Goal: Find specific page/section: Find specific page/section

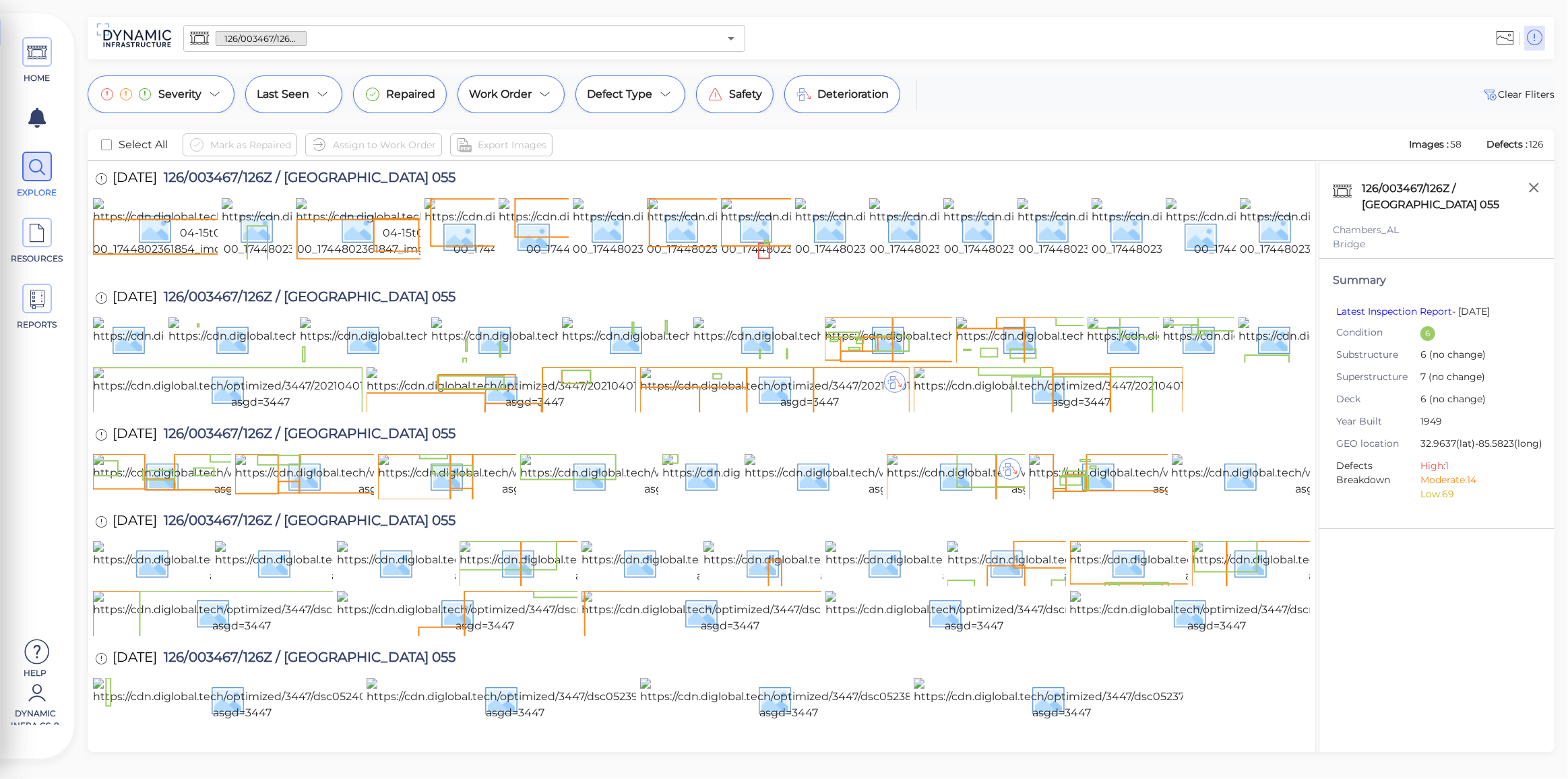
click at [369, 43] on input "text" at bounding box center [513, 38] width 412 height 19
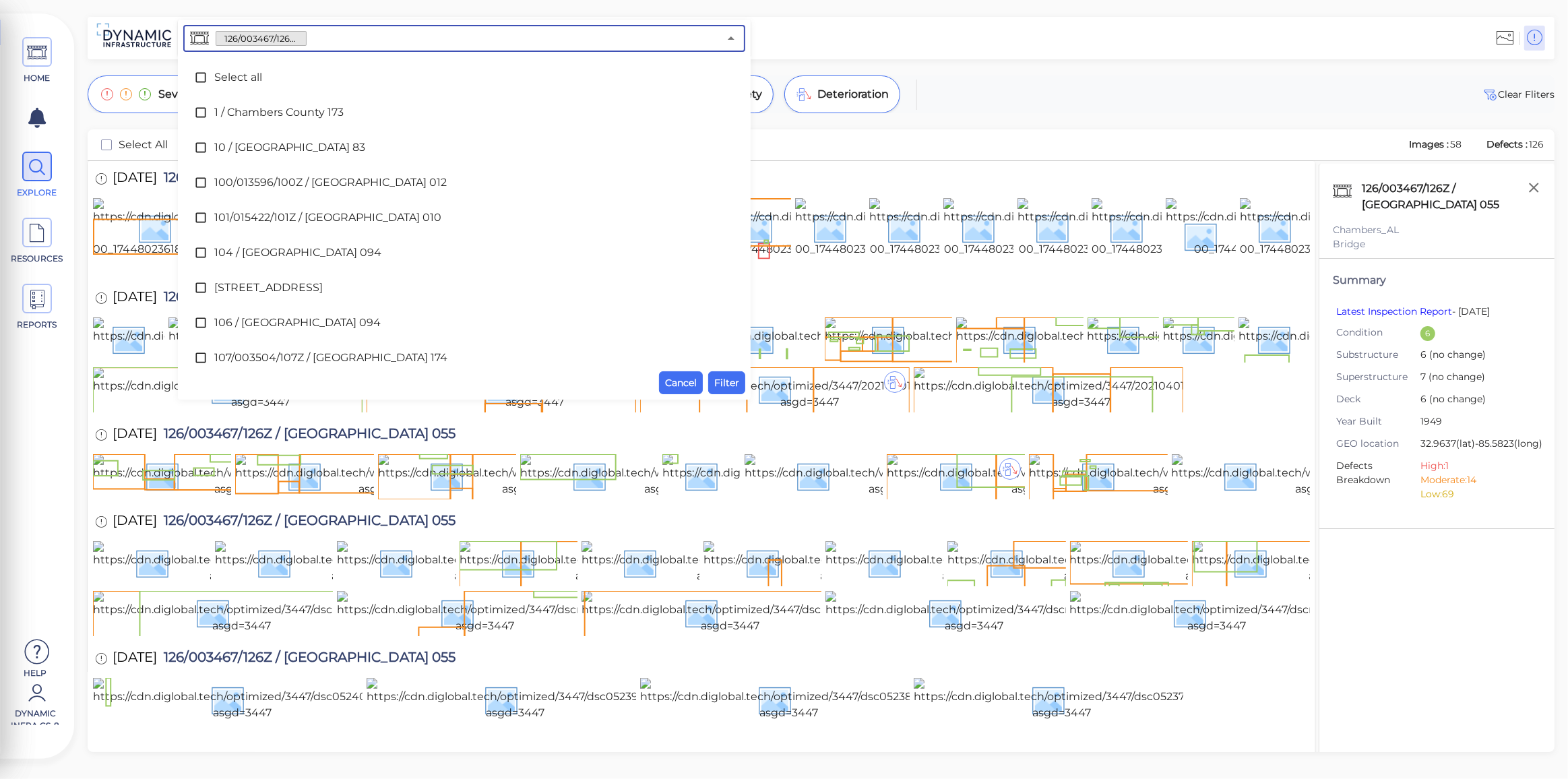
scroll to position [571, 0]
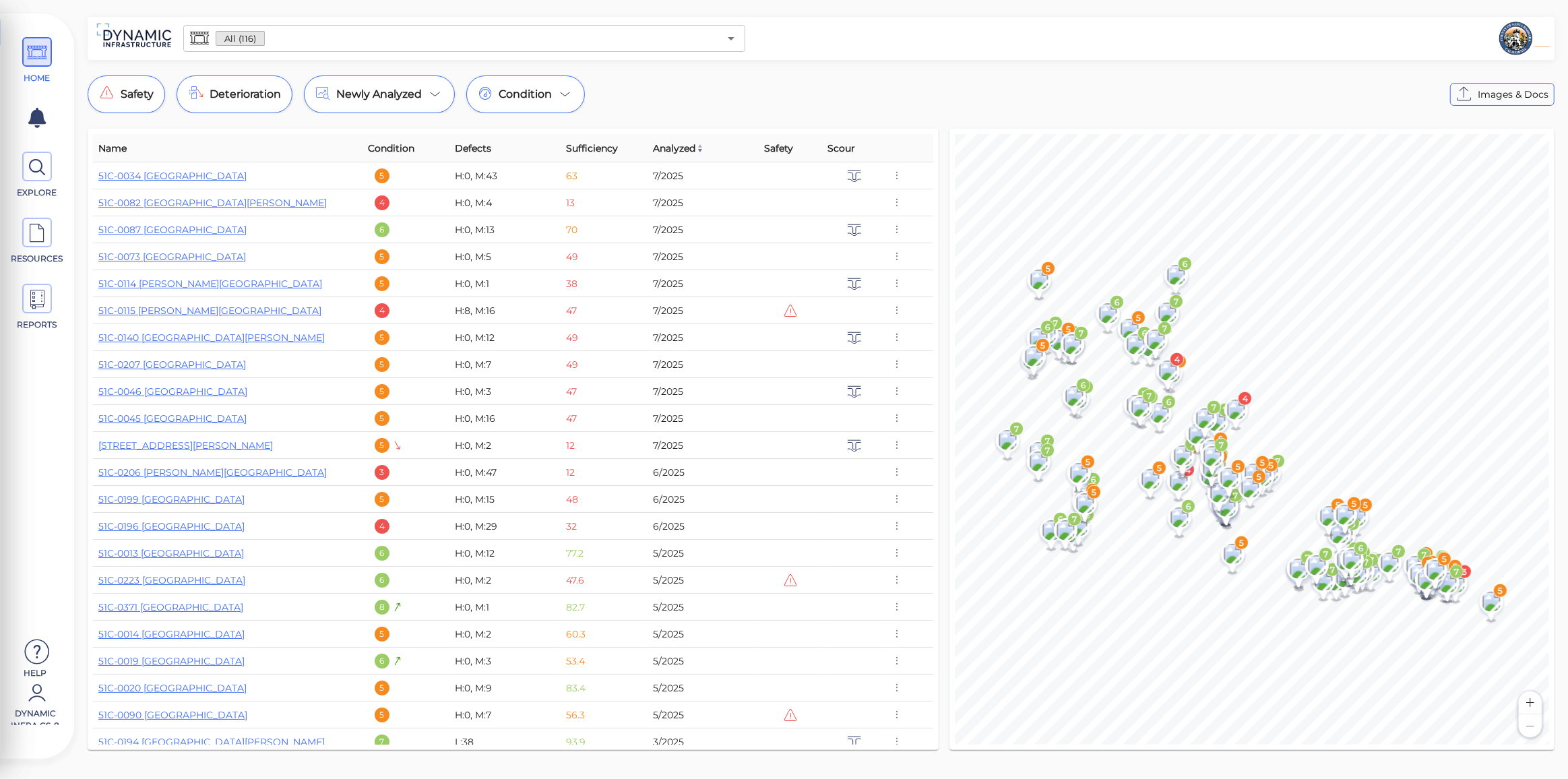
click at [282, 37] on input "text" at bounding box center [491, 38] width 453 height 19
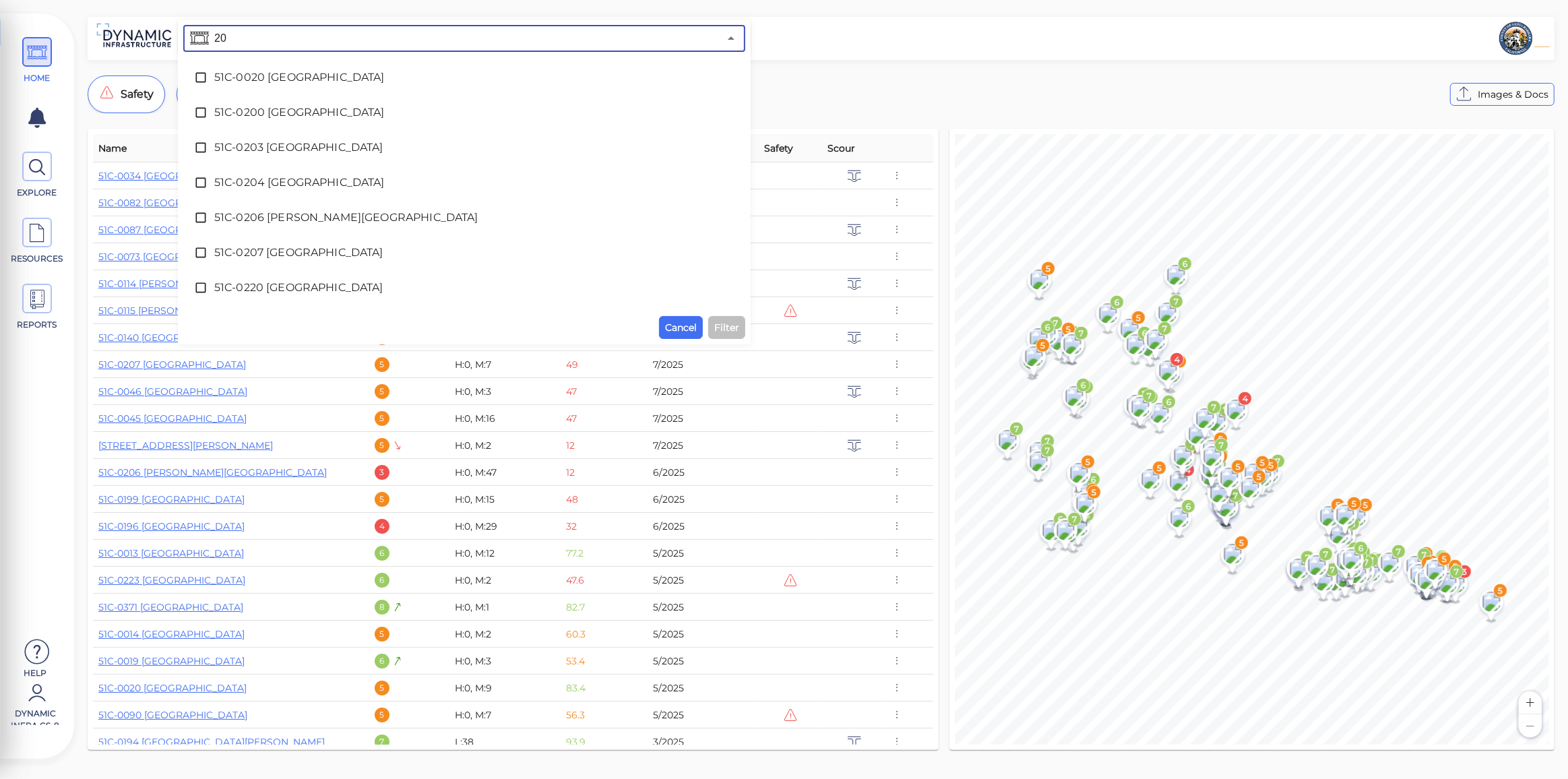
type input "206"
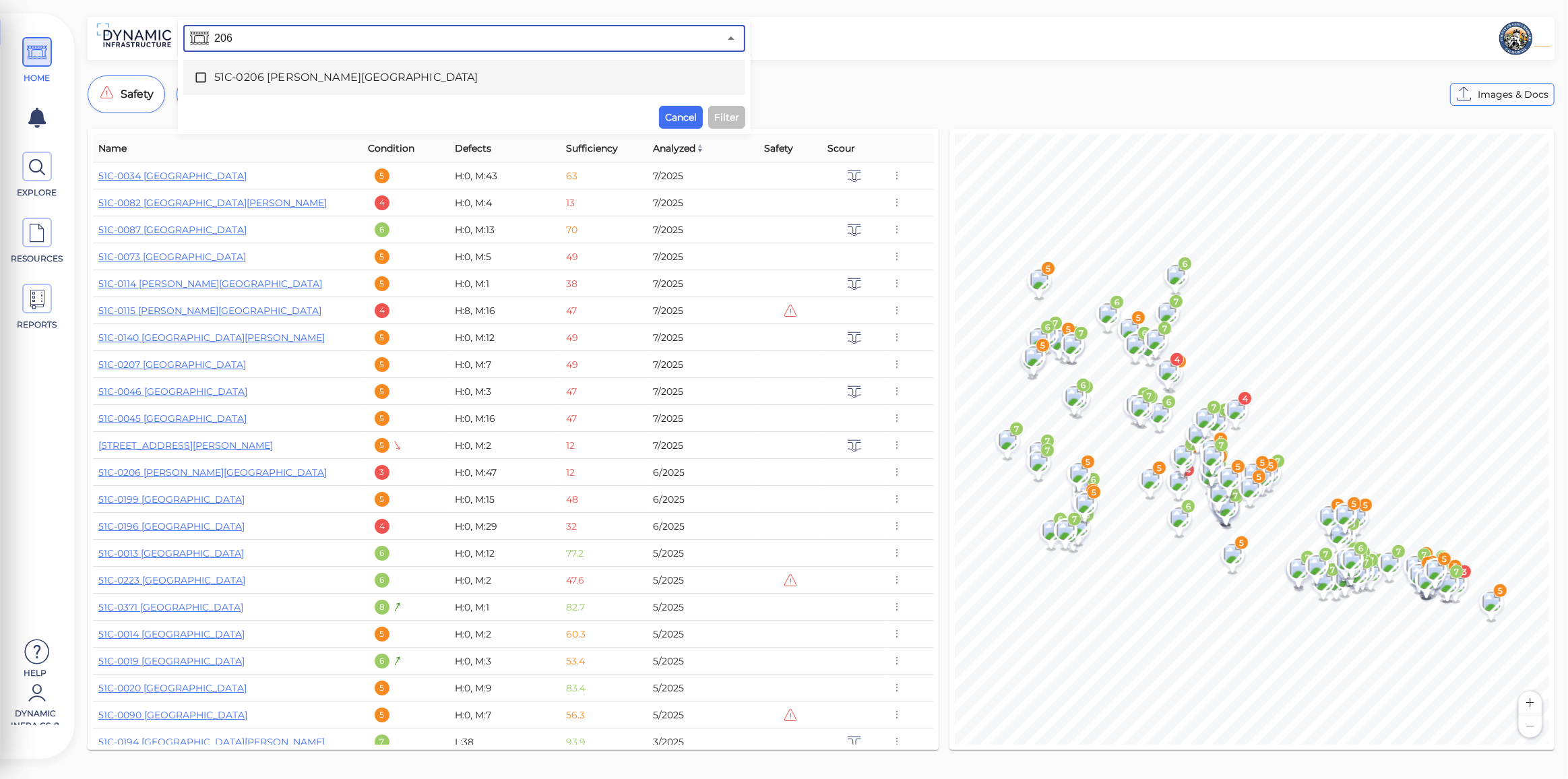
click at [296, 69] on span "51C-0206 [PERSON_NAME][GEOGRAPHIC_DATA]" at bounding box center [464, 78] width 500 height 16
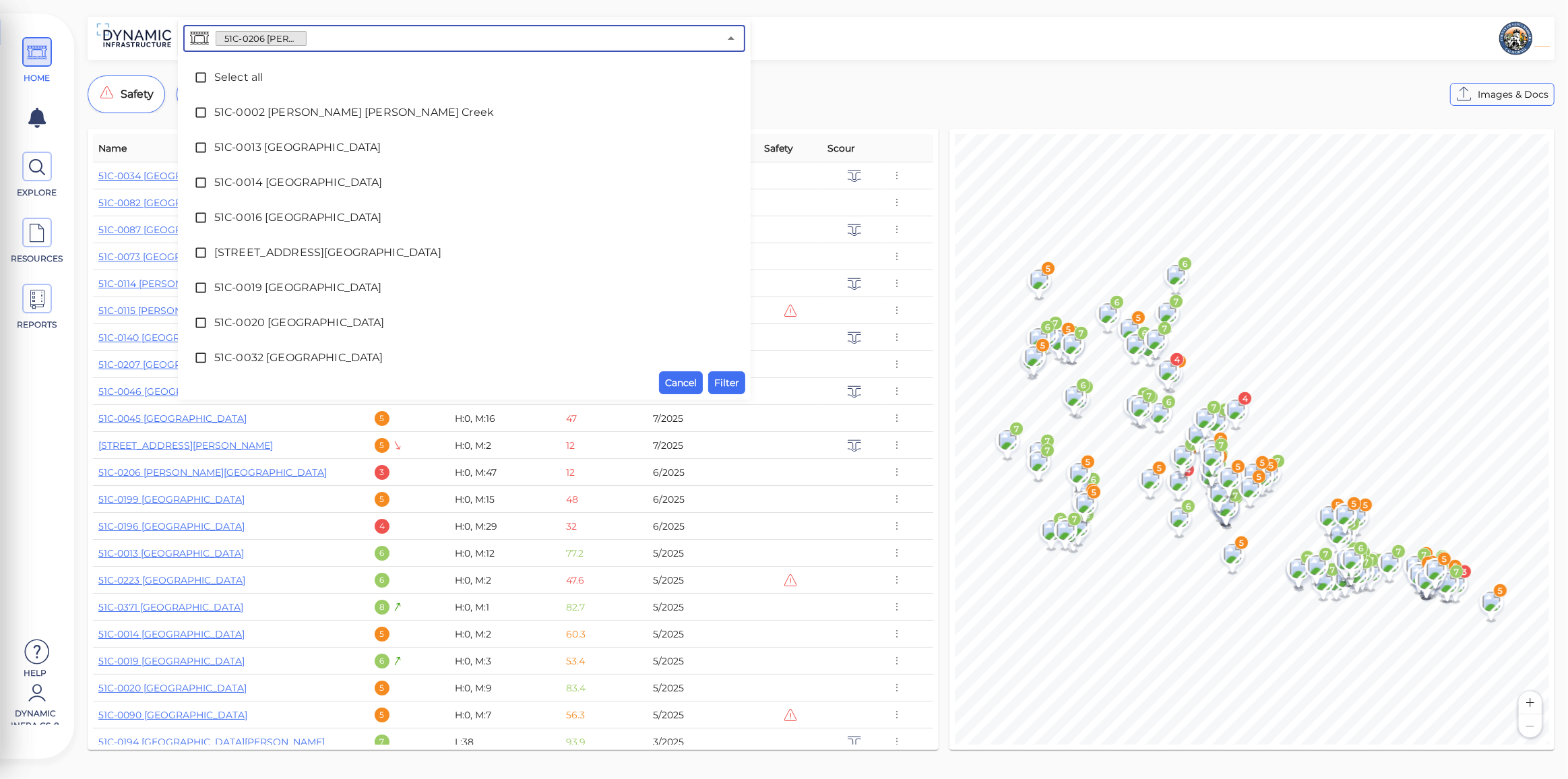
scroll to position [2147, 0]
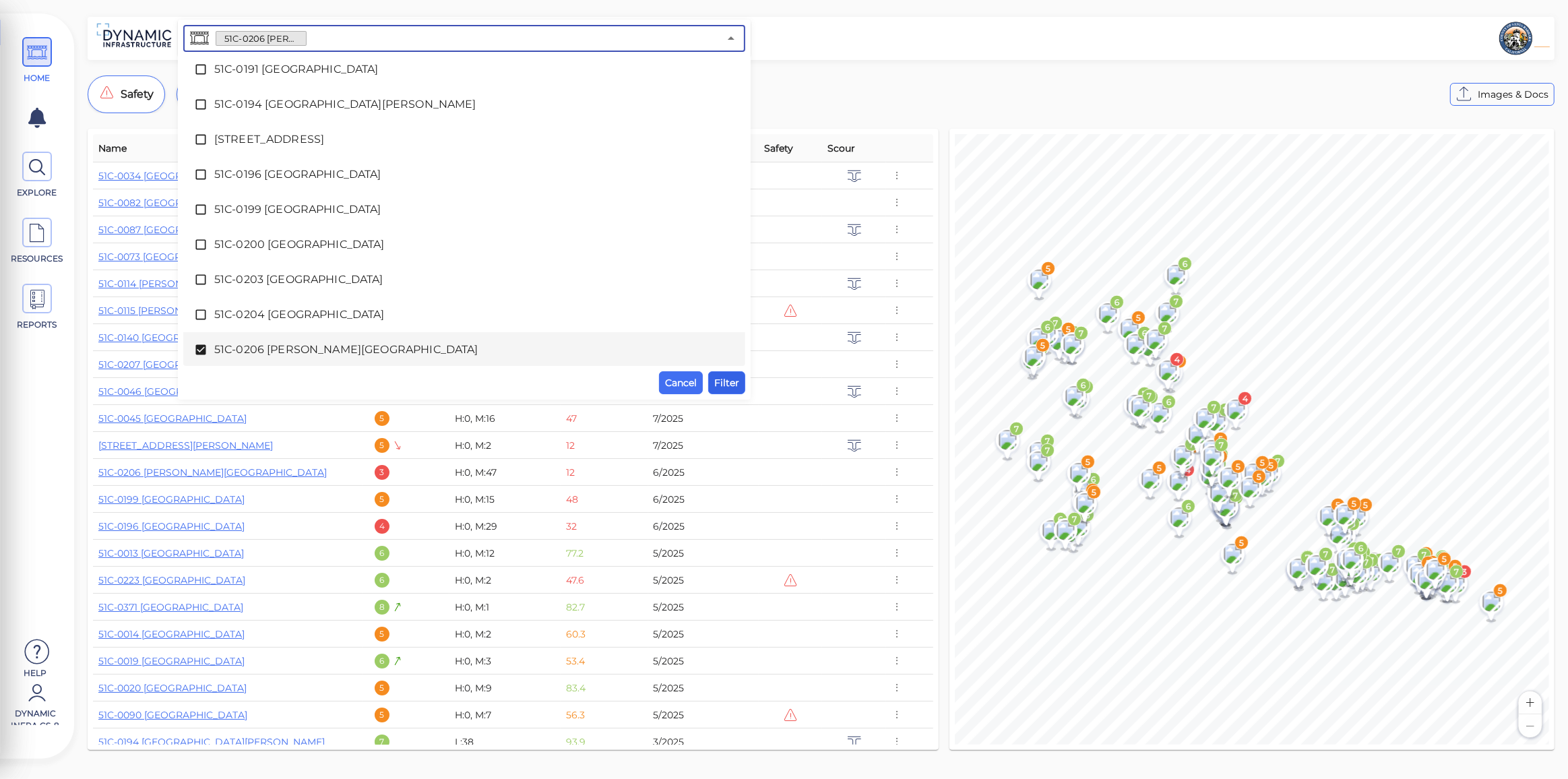
click at [727, 382] on span "Filter" at bounding box center [727, 383] width 25 height 16
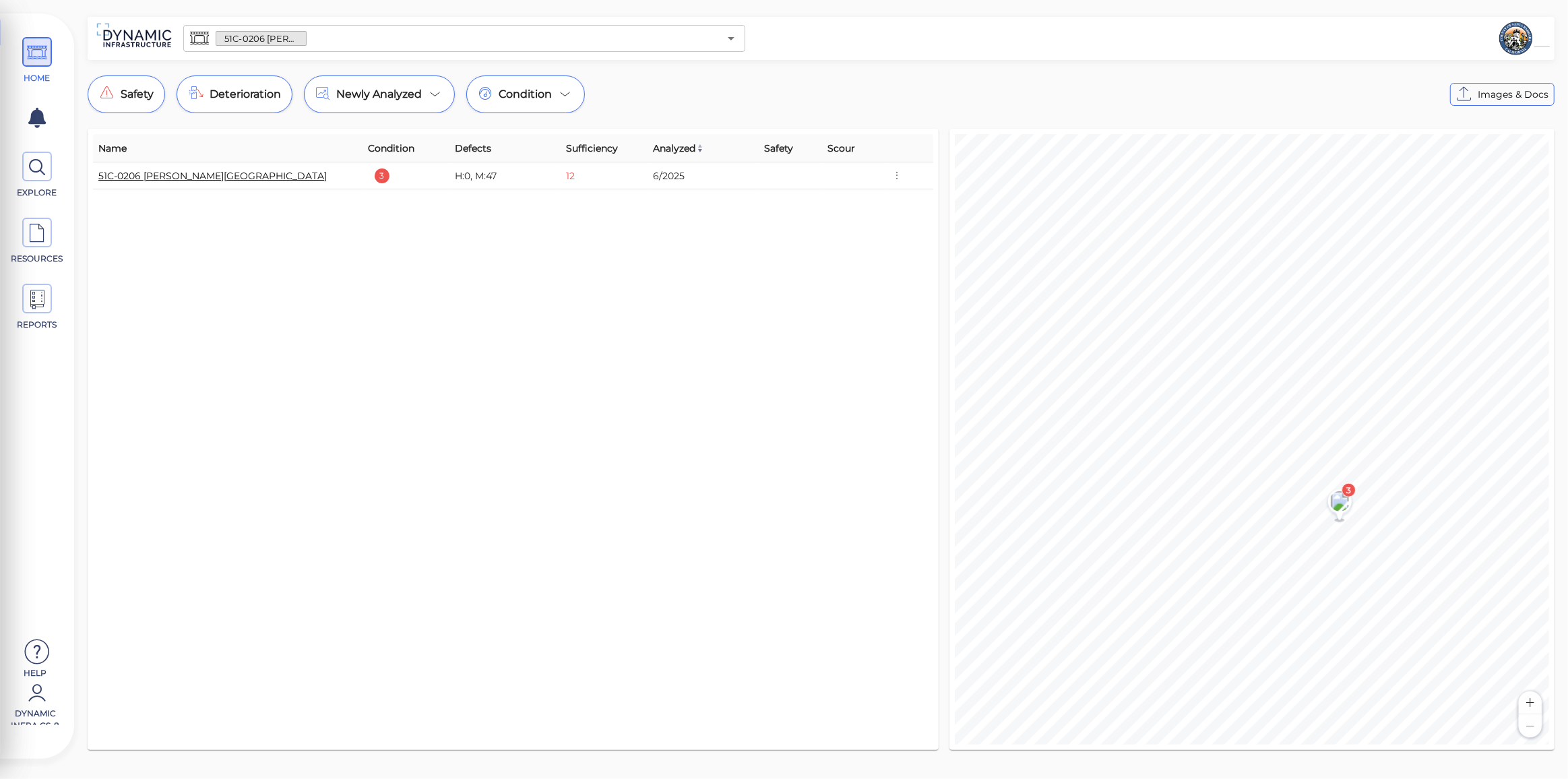
click at [230, 177] on link "51C-0206 [PERSON_NAME][GEOGRAPHIC_DATA]" at bounding box center [213, 176] width 228 height 12
